Goal: Find specific page/section

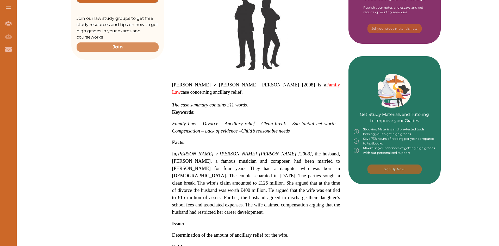
scroll to position [182, 0]
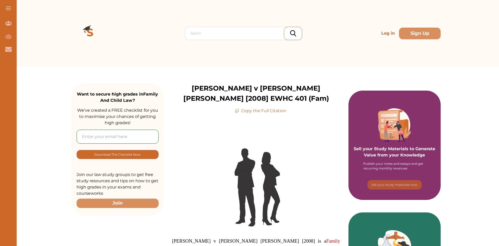
click at [120, 58] on div "Search Log in Sign Up" at bounding box center [255, 33] width 369 height 67
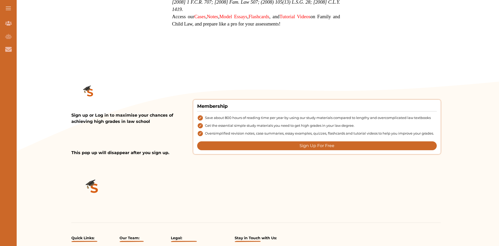
scroll to position [417, 0]
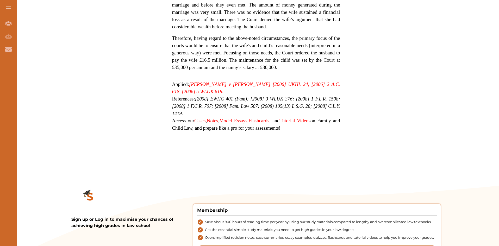
click at [9, 8] on button at bounding box center [8, 8] width 17 height 17
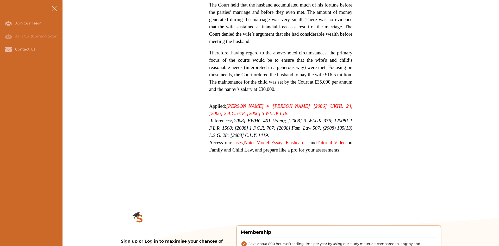
click at [55, 5] on button at bounding box center [54, 8] width 17 height 17
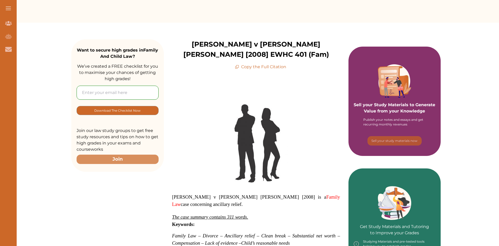
scroll to position [0, 0]
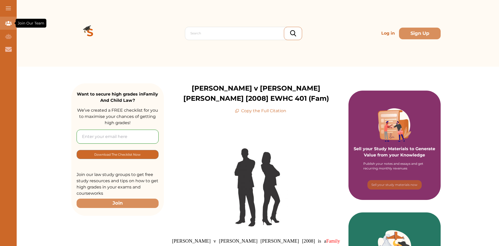
click at [10, 23] on icon "Join Our Team" at bounding box center [8, 23] width 7 height 4
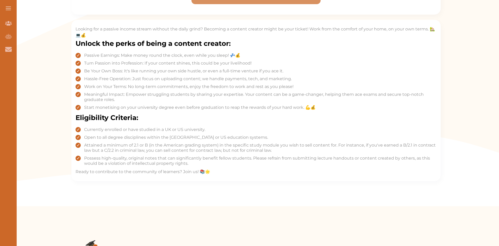
scroll to position [260, 0]
